Goal: Transaction & Acquisition: Purchase product/service

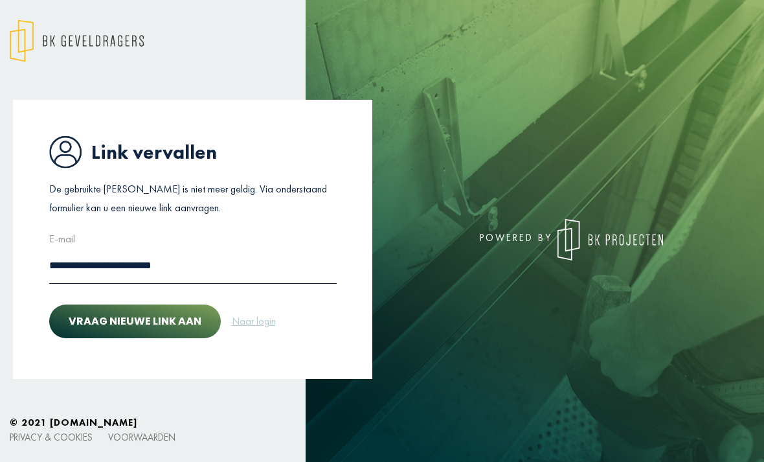
click at [179, 338] on button "Vraag nieuwe link aan" at bounding box center [135, 321] width 172 height 34
click at [262, 329] on link "Naar login" at bounding box center [253, 321] width 45 height 17
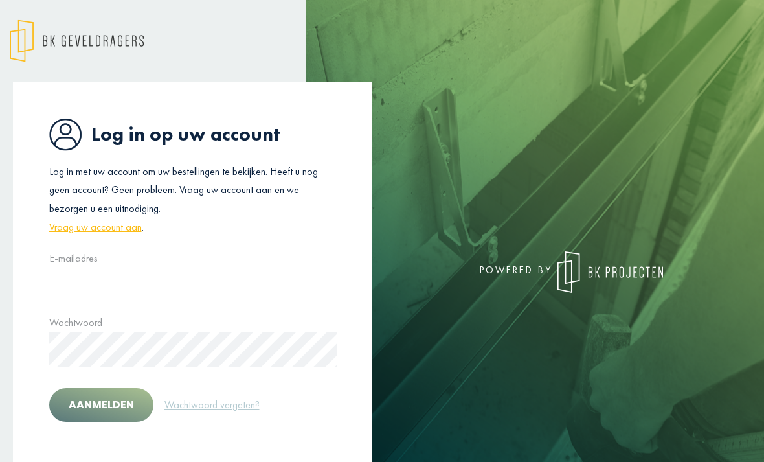
click at [223, 289] on input "text" at bounding box center [192, 285] width 287 height 36
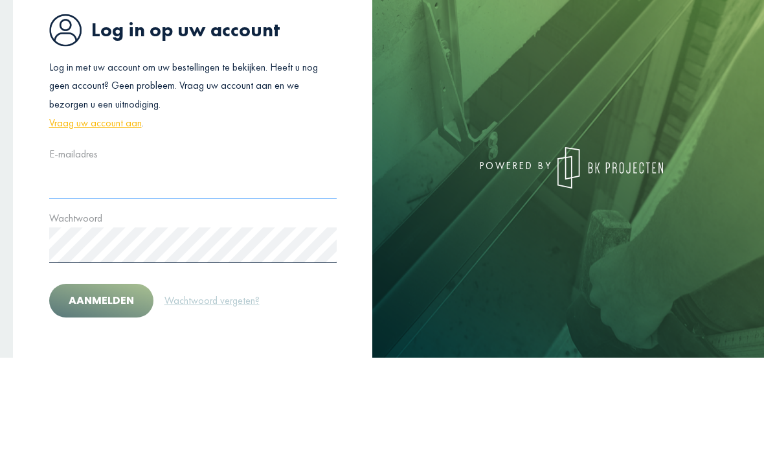
type input "*"
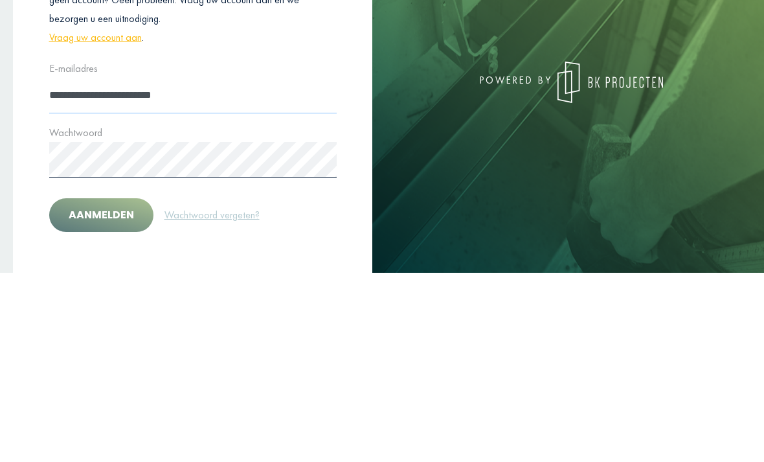
type input "**********"
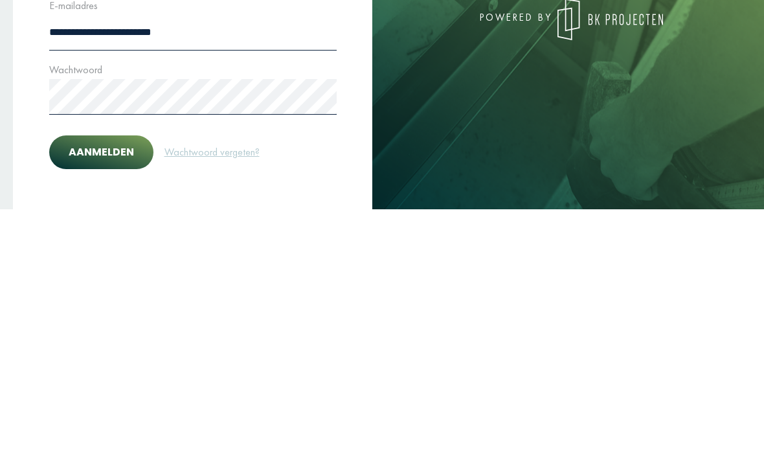
click at [102, 388] on button "Aanmelden" at bounding box center [101, 405] width 104 height 34
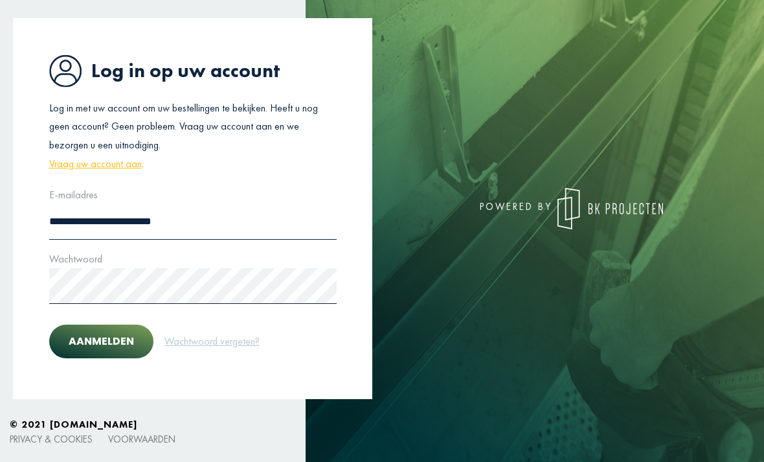
scroll to position [42, 0]
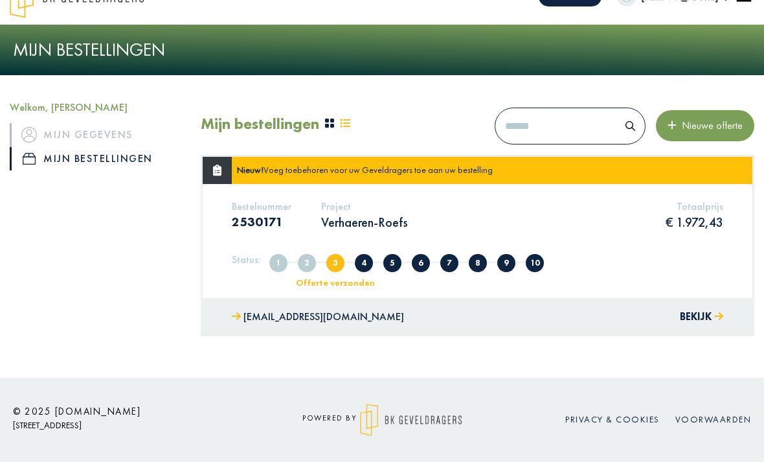
click at [713, 201] on h5 "Totaalprijs" at bounding box center [694, 206] width 58 height 12
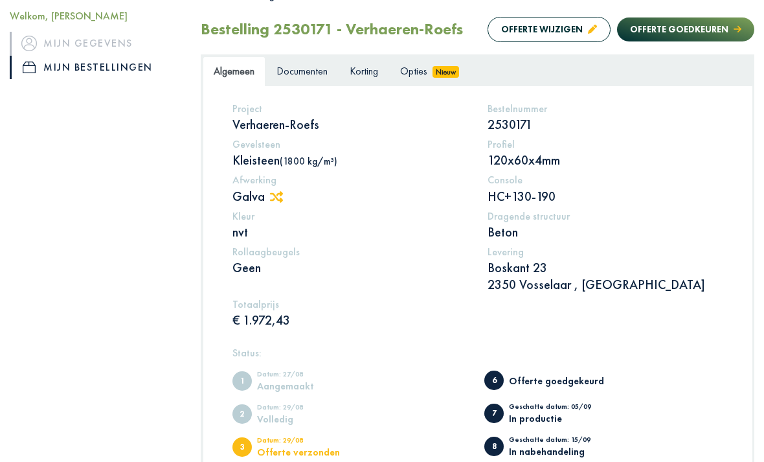
scroll to position [146, 0]
click at [706, 31] on button "Offerte goedkeuren" at bounding box center [685, 29] width 137 height 24
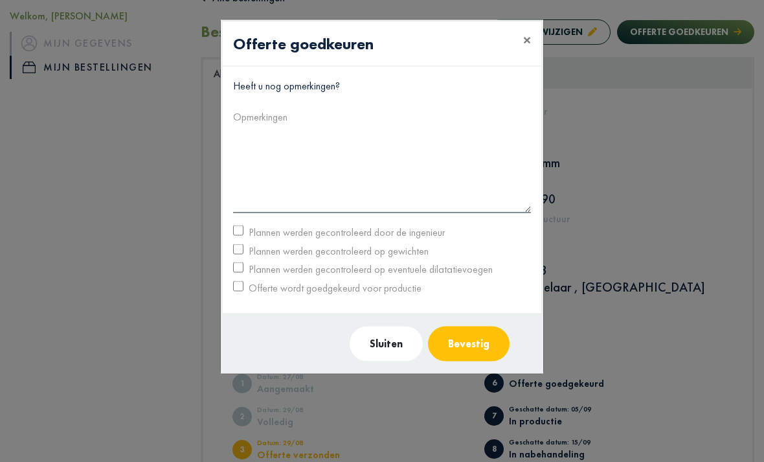
scroll to position [143, 0]
click at [527, 42] on span "×" at bounding box center [527, 40] width 8 height 20
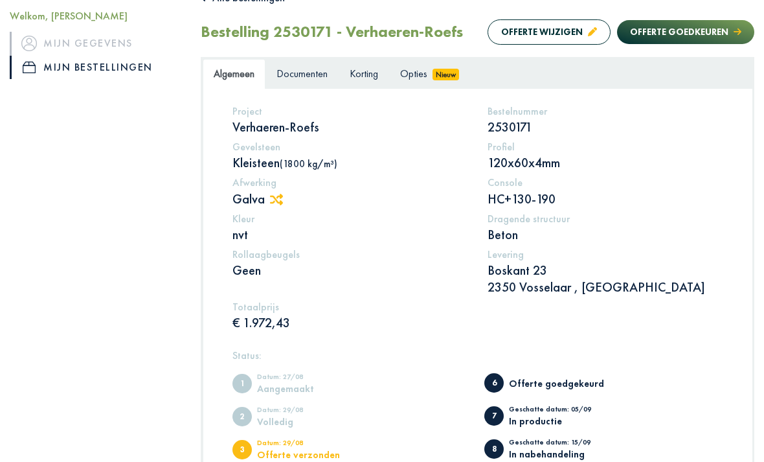
click at [302, 71] on span "Documenten" at bounding box center [301, 74] width 51 height 14
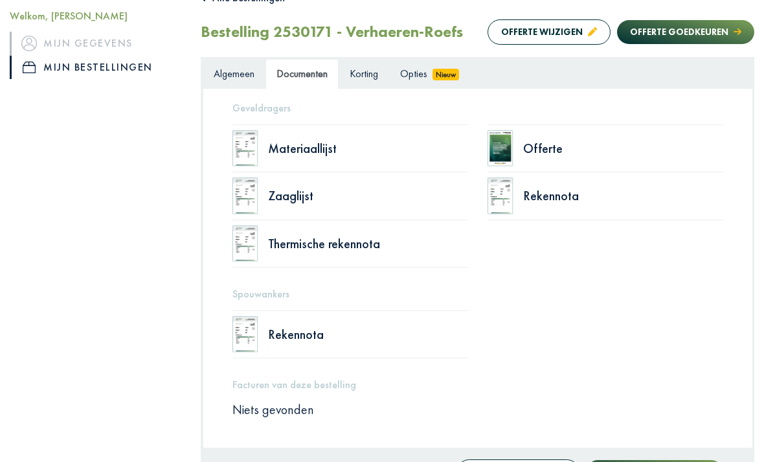
click at [572, 137] on div "Offerte" at bounding box center [605, 148] width 236 height 48
click at [534, 147] on div "Offerte" at bounding box center [623, 148] width 200 height 13
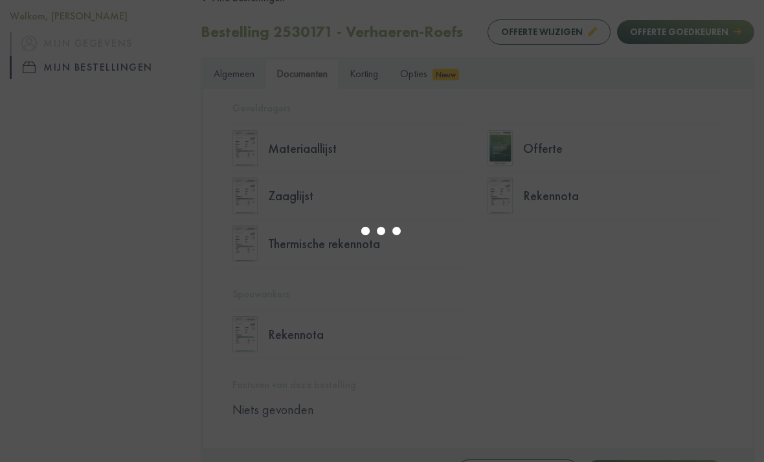
select select "******"
type input "*"
select select "****"
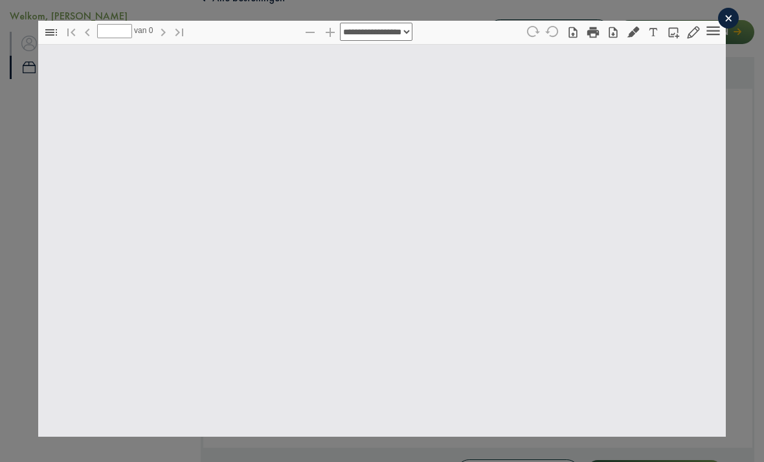
type input "*"
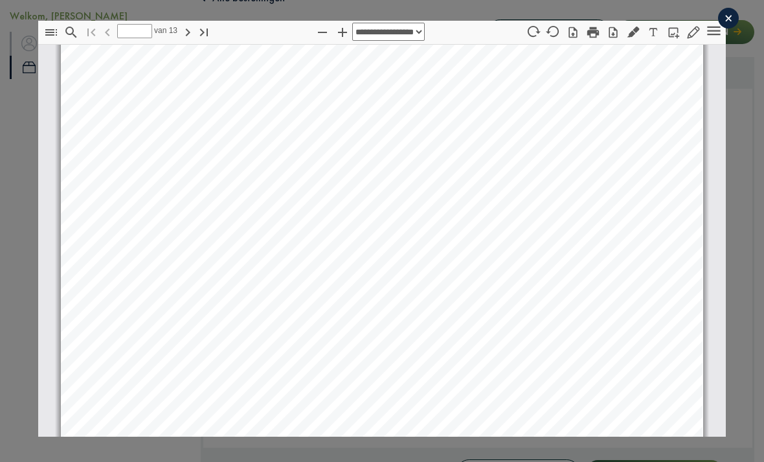
select select "****"
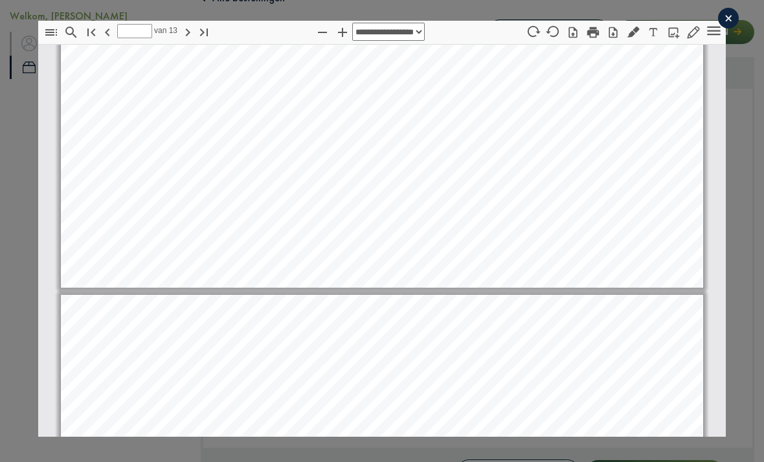
type input "**"
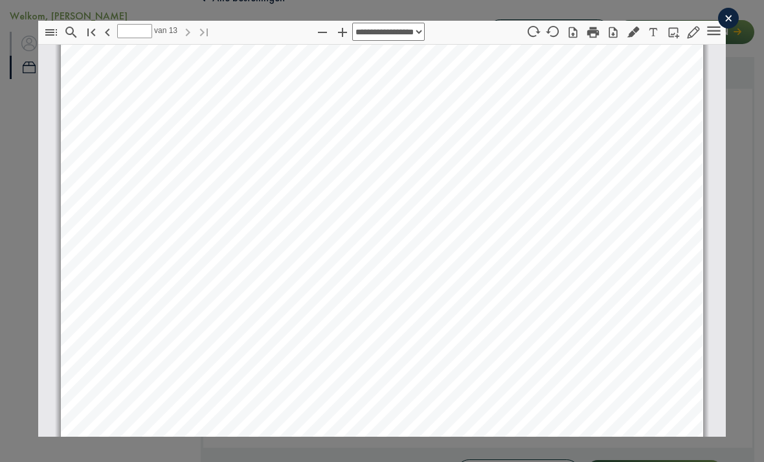
click at [723, 19] on div "×" at bounding box center [728, 18] width 21 height 21
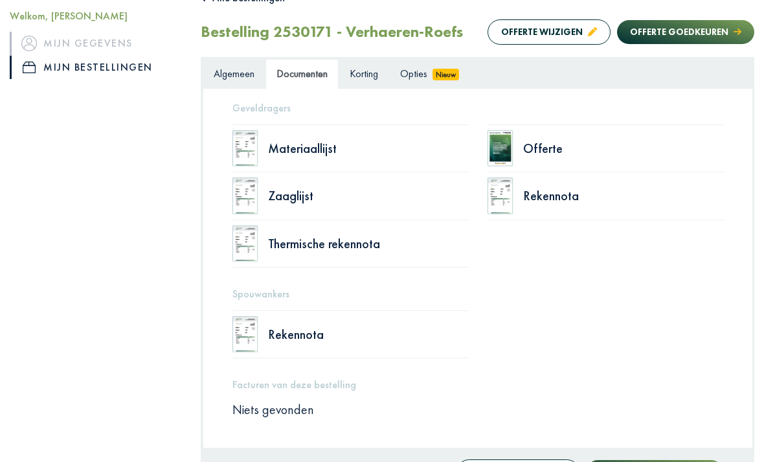
click at [242, 69] on span "Algemeen" at bounding box center [234, 74] width 41 height 14
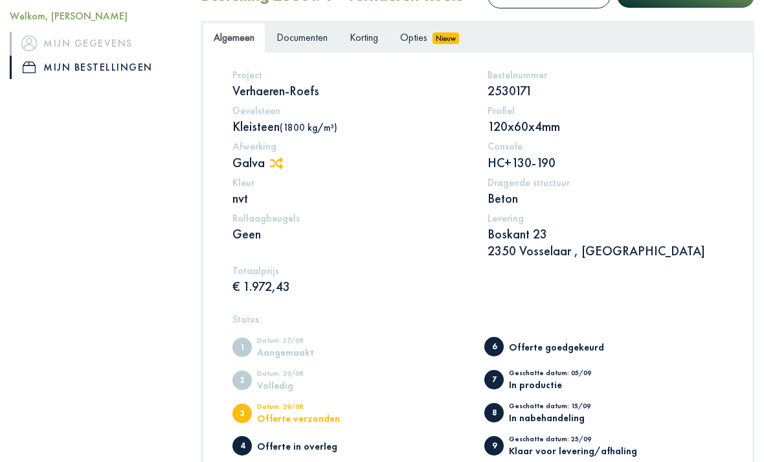
scroll to position [366, 0]
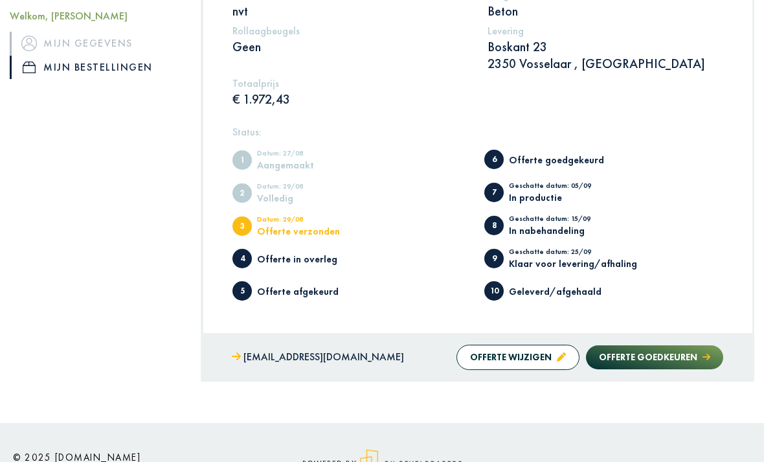
click at [631, 361] on button "Offerte goedkeuren" at bounding box center [654, 357] width 137 height 24
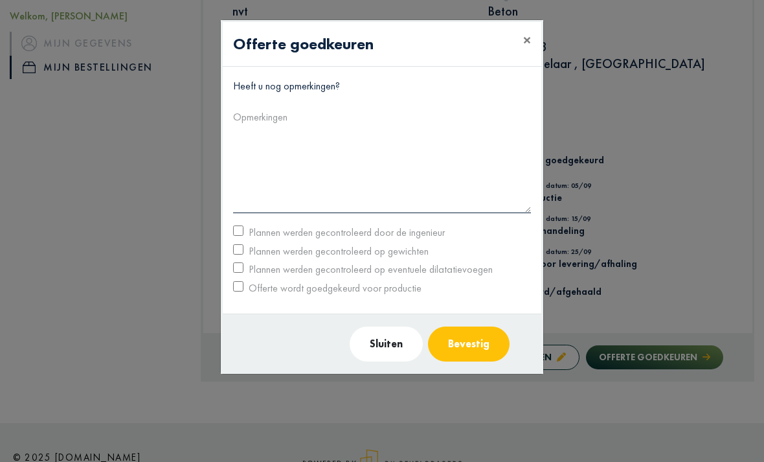
click at [236, 223] on div "Plannen werden gecontroleerd door de ingenieur" at bounding box center [381, 232] width 317 height 19
click at [464, 339] on button "Bevestig" at bounding box center [469, 343] width 82 height 35
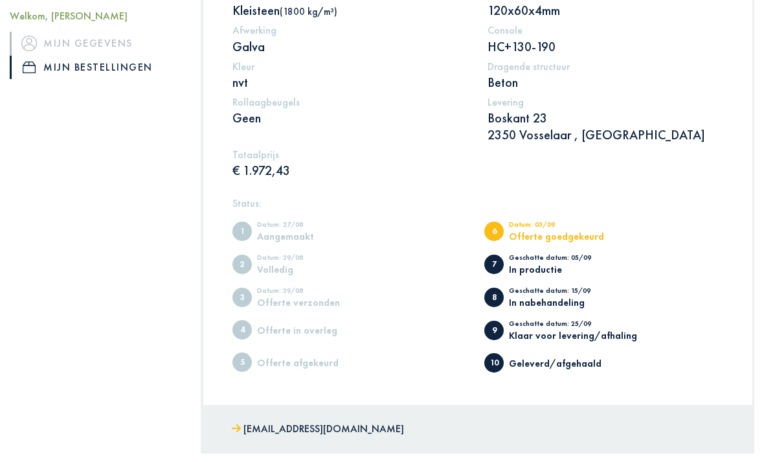
scroll to position [367, 0]
